Goal: Find specific page/section: Find specific page/section

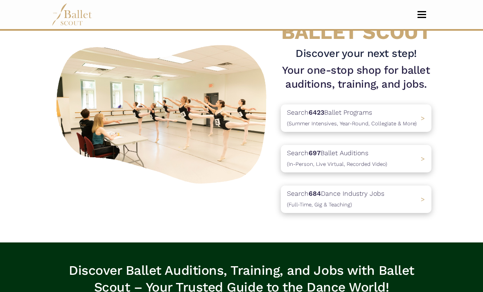
scroll to position [41, 0]
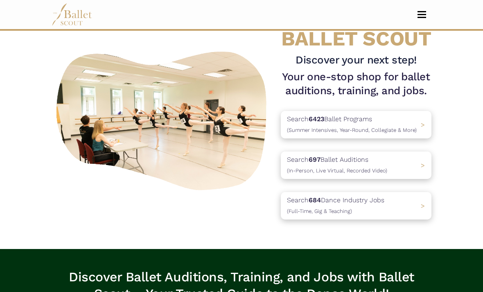
click at [393, 158] on div "Search 697 Ballet Auditions (In-Person, Live Virtual, Recorded Video) >" at bounding box center [356, 164] width 151 height 27
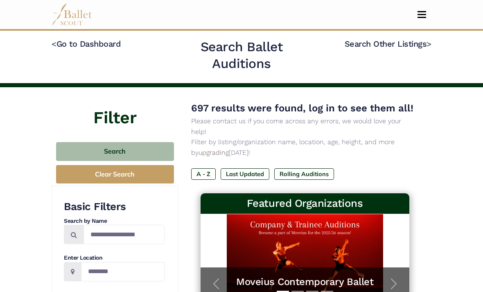
click at [400, 48] on link "Search Other Listings >" at bounding box center [387, 44] width 87 height 10
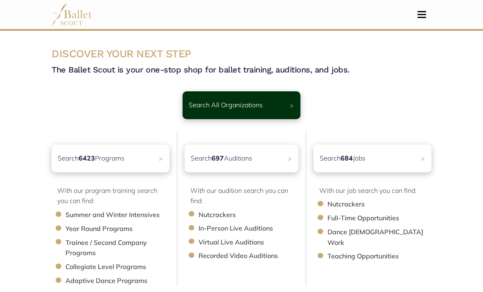
click at [160, 168] on div "Search 6423 Programs >" at bounding box center [111, 158] width 118 height 28
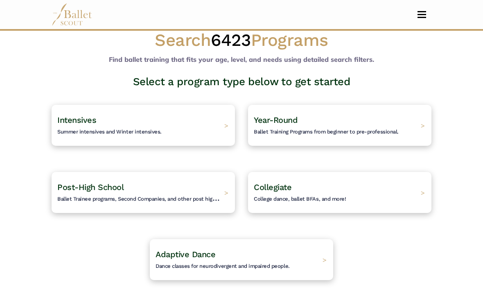
scroll to position [16, 0]
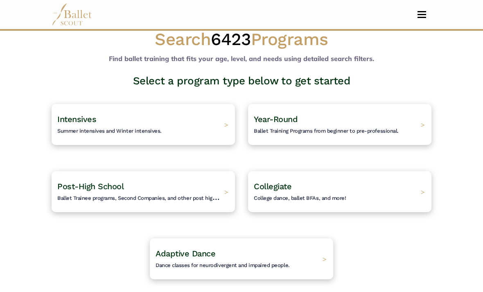
click at [224, 190] on div "Post-High School Ballet Trainee programs, Second Companies, and other post high…" at bounding box center [143, 191] width 183 height 41
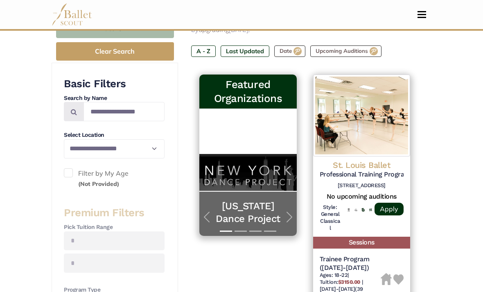
scroll to position [146, 0]
